Goal: Information Seeking & Learning: Learn about a topic

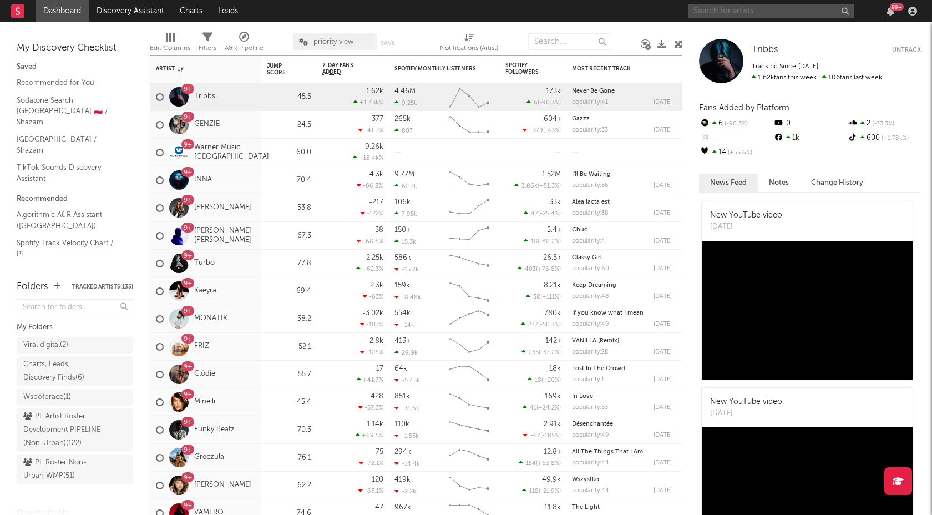
click at [719, 13] on input "text" at bounding box center [771, 11] width 167 height 14
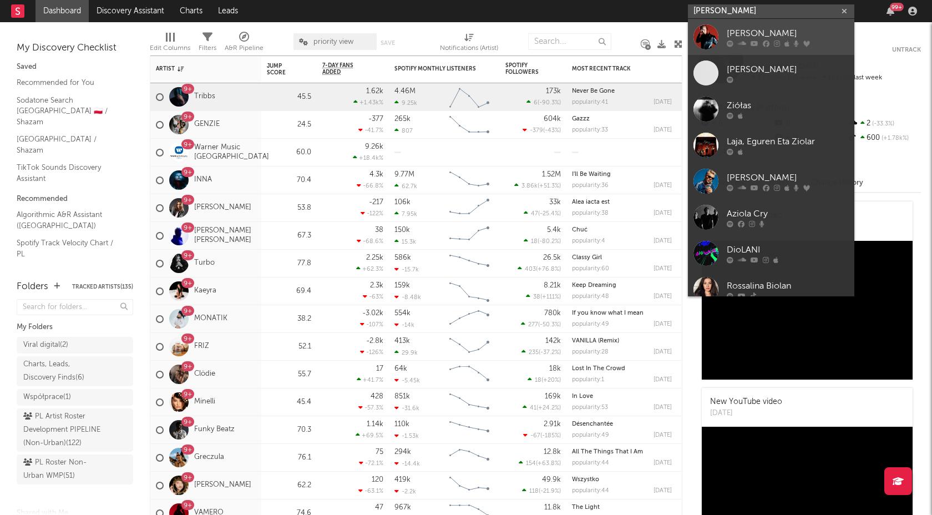
type input "[PERSON_NAME]"
click at [744, 27] on div "[PERSON_NAME]" at bounding box center [788, 33] width 122 height 13
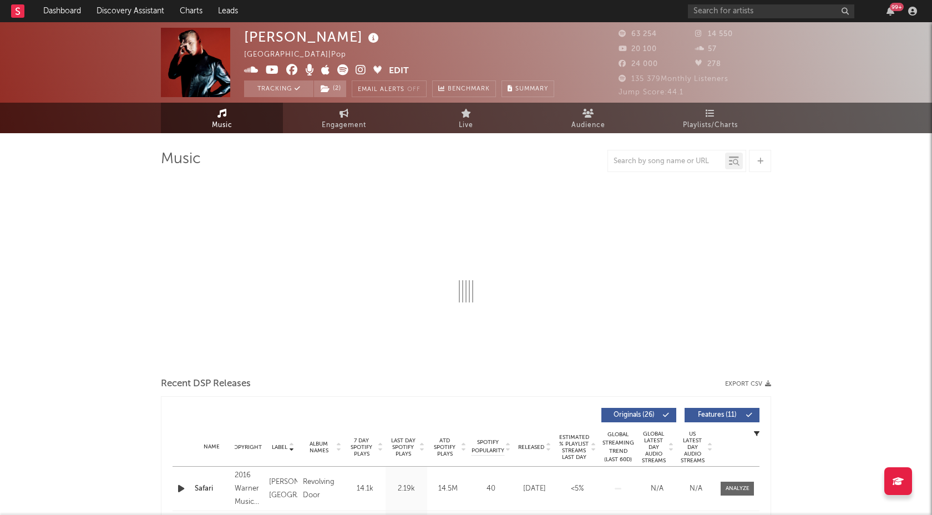
select select "6m"
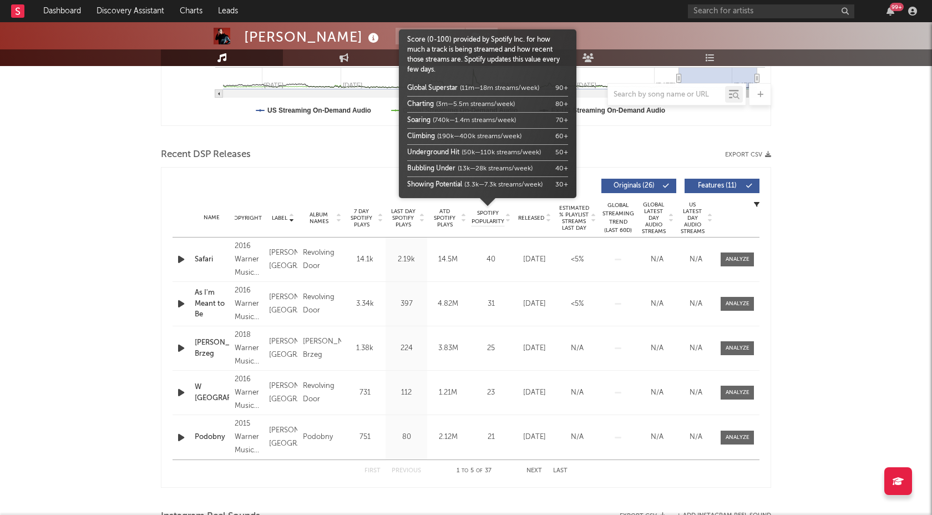
scroll to position [319, 0]
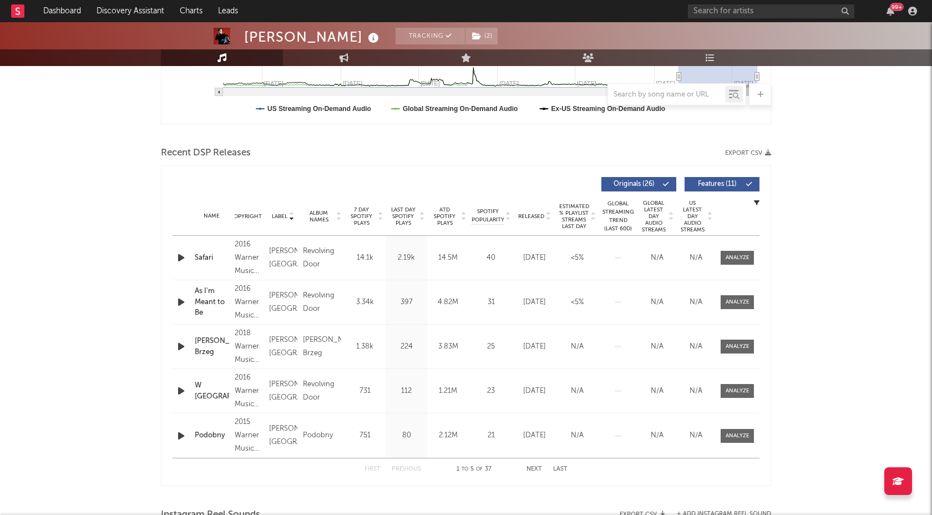
click at [417, 217] on span "Last Day Spotify Plays" at bounding box center [403, 216] width 29 height 20
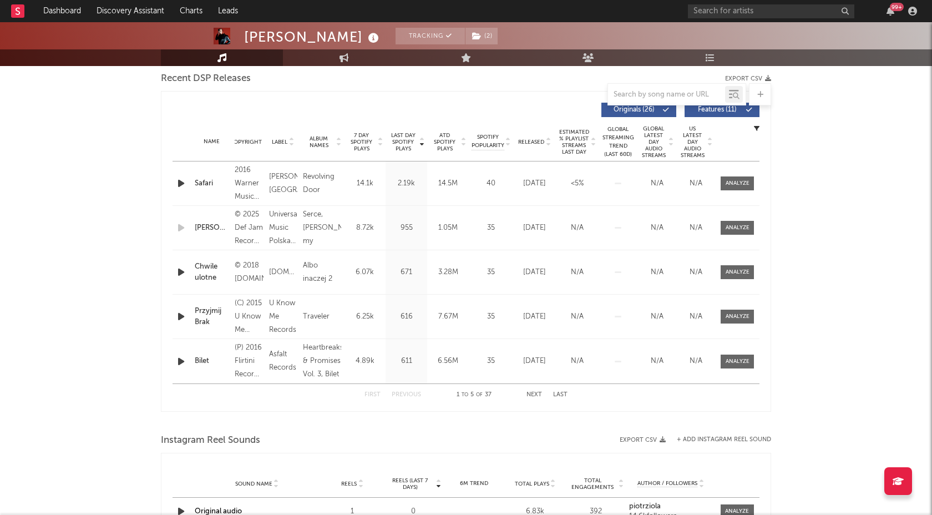
scroll to position [405, 0]
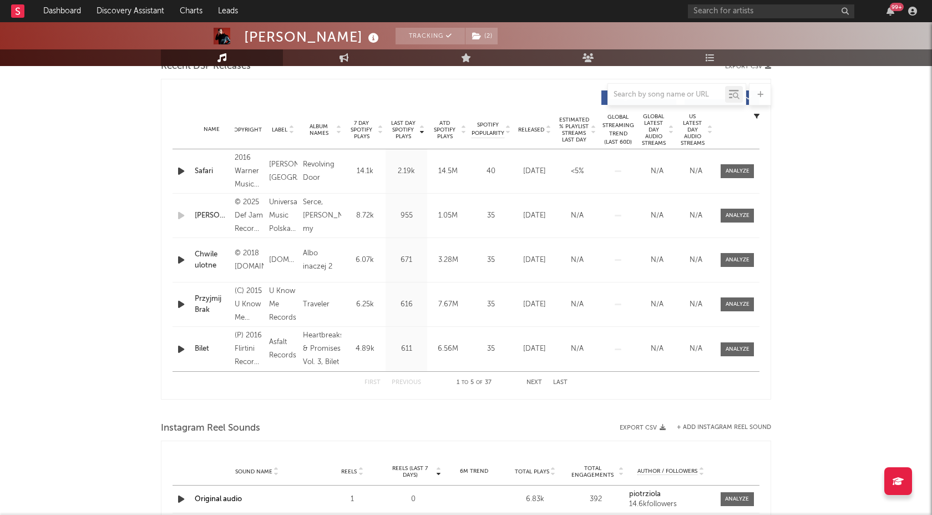
click at [464, 132] on icon at bounding box center [464, 132] width 6 height 4
click at [535, 381] on button "Next" at bounding box center [535, 383] width 16 height 6
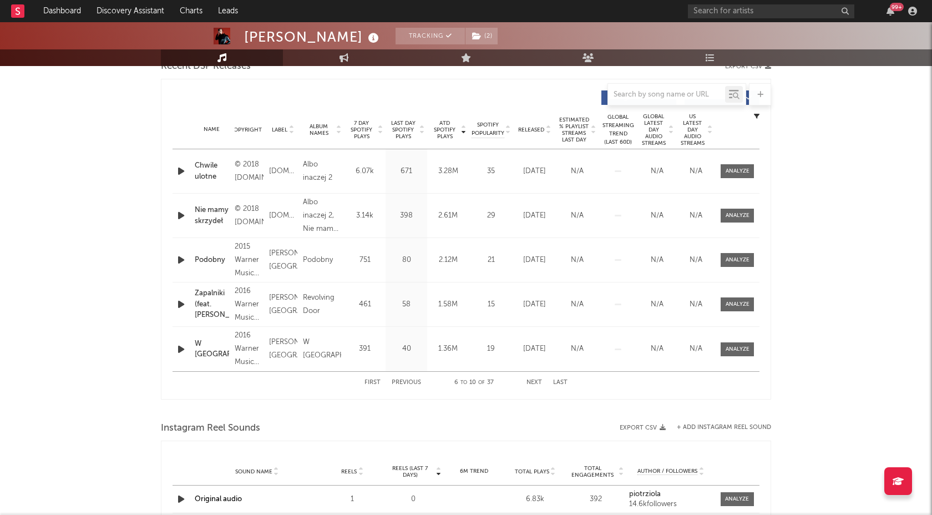
click at [535, 381] on button "Next" at bounding box center [535, 383] width 16 height 6
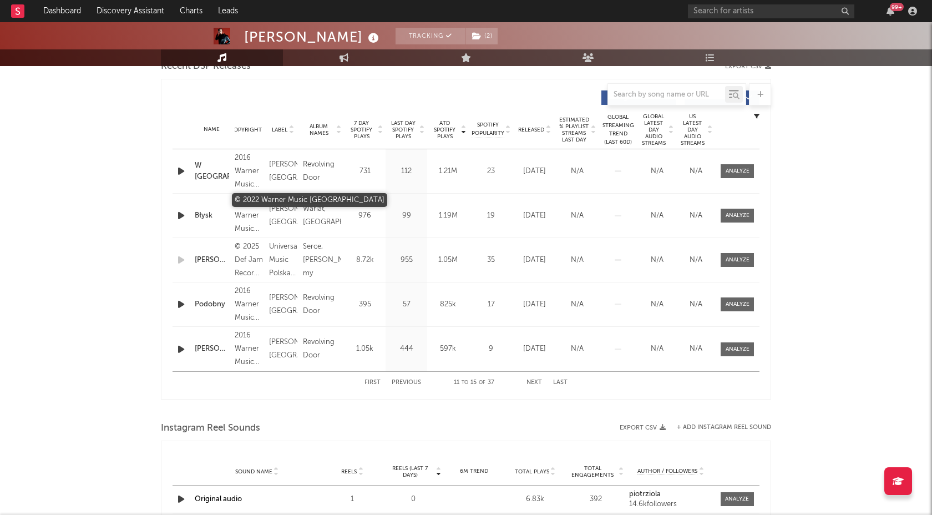
click at [244, 215] on div "© 2022 Warner Music [GEOGRAPHIC_DATA]" at bounding box center [249, 216] width 29 height 40
click at [241, 215] on div "© 2022 Warner Music [GEOGRAPHIC_DATA]" at bounding box center [249, 216] width 29 height 40
click at [403, 386] on div "First Previous 11 to 15 of 37 Next Last" at bounding box center [466, 383] width 203 height 22
click at [403, 385] on button "Previous" at bounding box center [406, 383] width 29 height 6
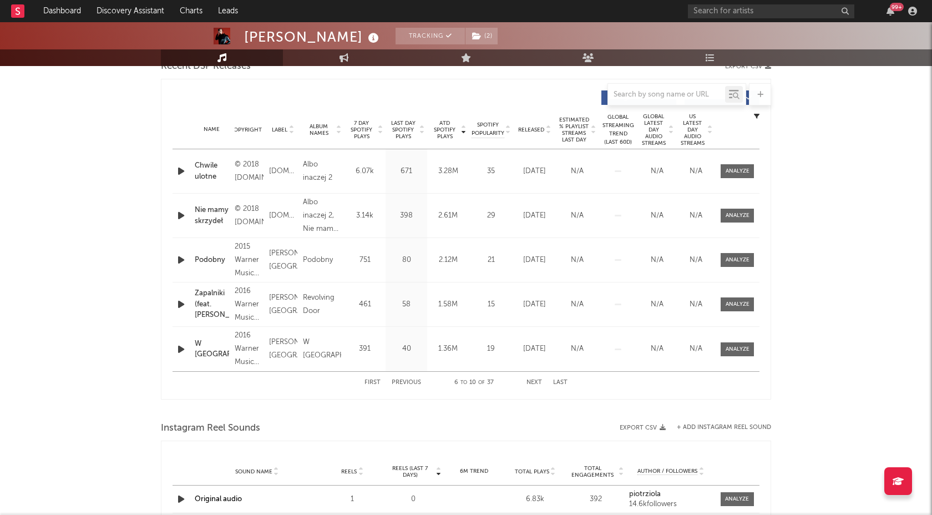
click at [403, 385] on button "Previous" at bounding box center [406, 383] width 29 height 6
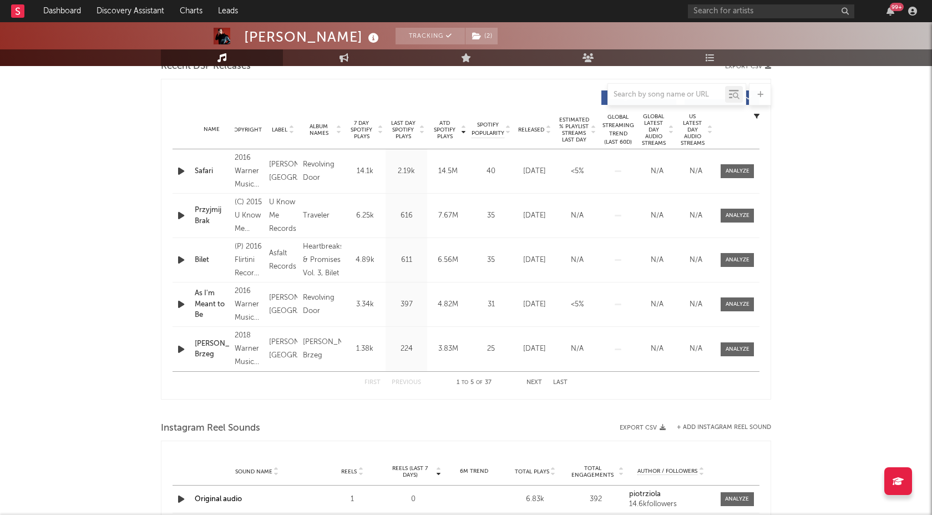
click at [535, 382] on button "Next" at bounding box center [535, 383] width 16 height 6
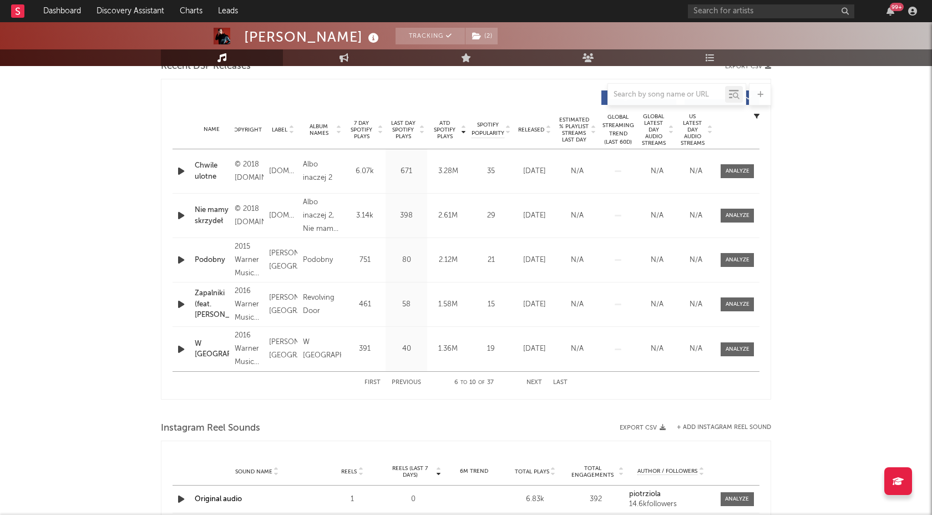
click at [535, 382] on button "Next" at bounding box center [535, 383] width 16 height 6
click at [411, 382] on button "Previous" at bounding box center [406, 383] width 29 height 6
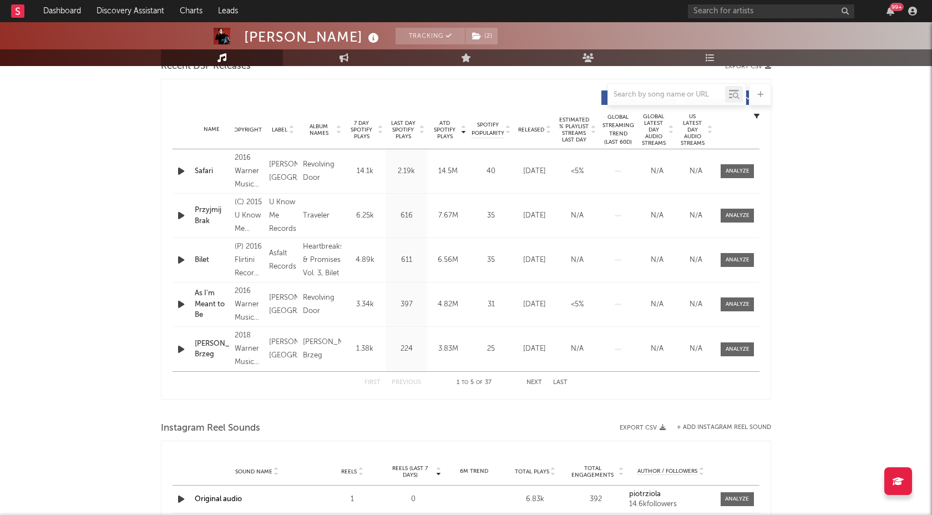
click at [537, 384] on button "Next" at bounding box center [535, 383] width 16 height 6
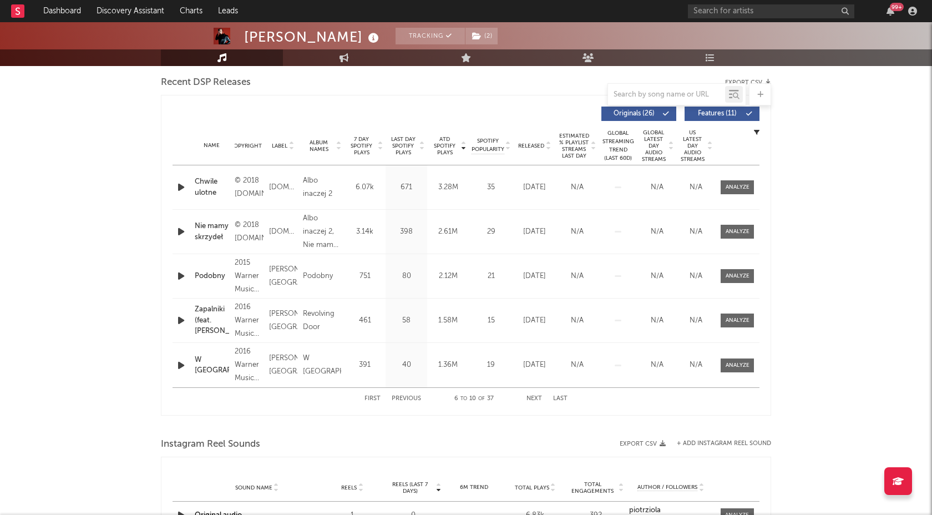
scroll to position [393, 0]
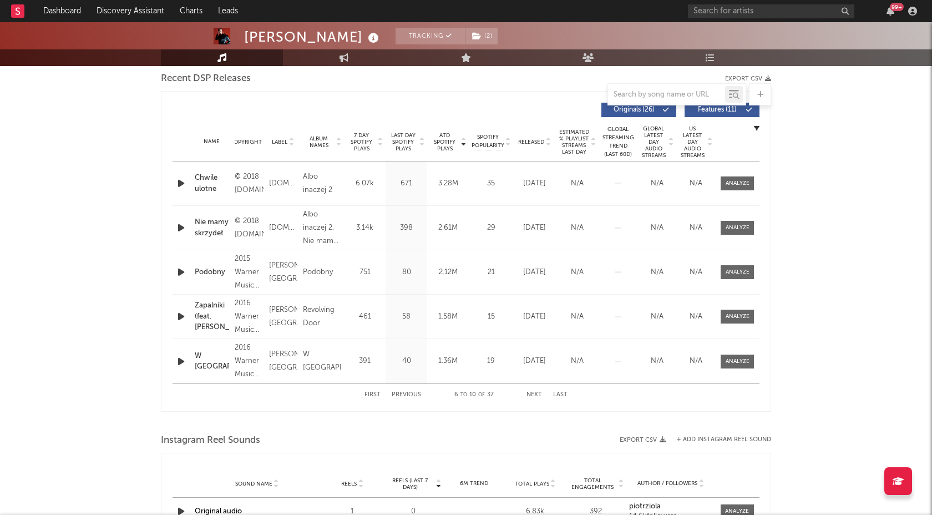
click at [377, 395] on button "First" at bounding box center [373, 395] width 16 height 6
click at [535, 394] on button "Next" at bounding box center [535, 395] width 16 height 6
